Goal: Find specific fact: Find specific fact

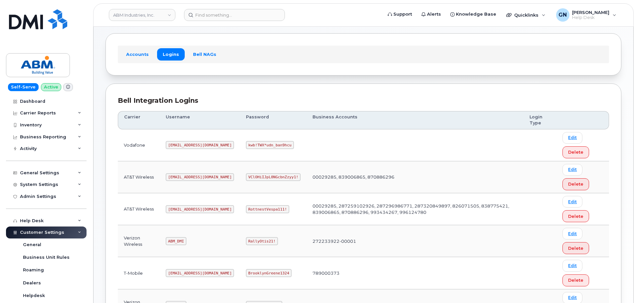
scroll to position [67, 0]
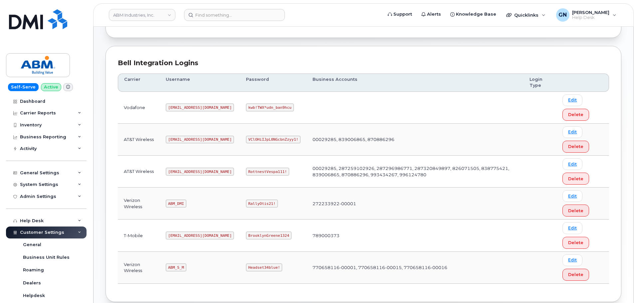
click at [182, 172] on code "[EMAIL_ADDRESS][DOMAIN_NAME]" at bounding box center [200, 172] width 68 height 8
copy code "[EMAIL_ADDRESS][DOMAIN_NAME]"
click at [248, 171] on code "RottnestVespa111!" at bounding box center [267, 172] width 43 height 8
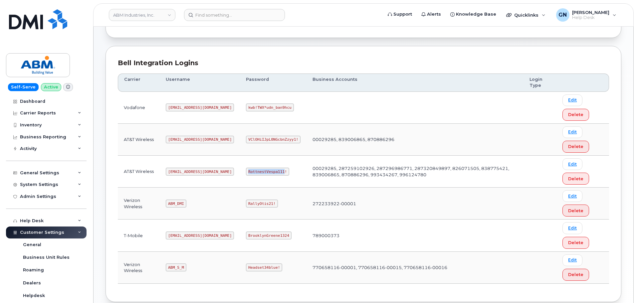
click at [248, 171] on code "RottnestVespa111!" at bounding box center [267, 172] width 43 height 8
copy code "RottnestVespa111!"
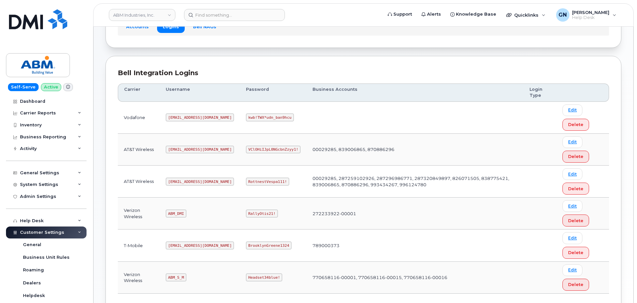
scroll to position [67, 0]
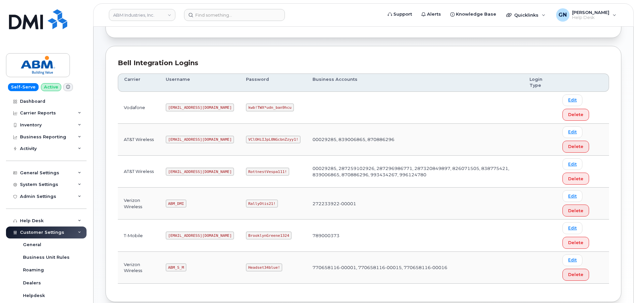
click at [183, 171] on code "[EMAIL_ADDRESS][DOMAIN_NAME]" at bounding box center [200, 172] width 68 height 8
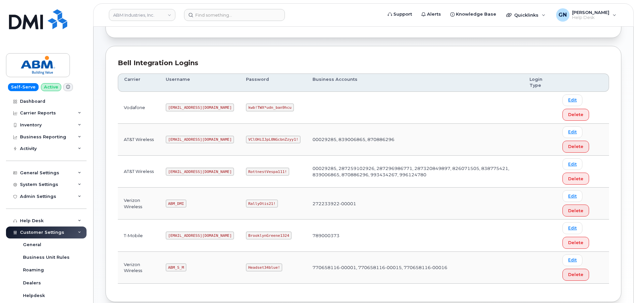
click at [246, 172] on code "RottnestVespa111!" at bounding box center [267, 172] width 43 height 8
copy code "RottnestVespa111!"
